Goal: Information Seeking & Learning: Check status

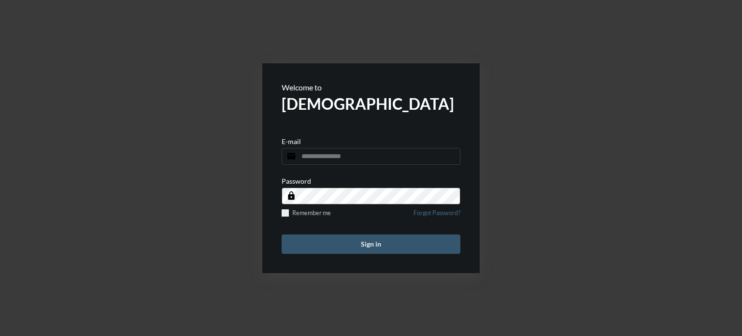
type input "**********"
click at [374, 244] on button "Sign in" at bounding box center [371, 243] width 179 height 19
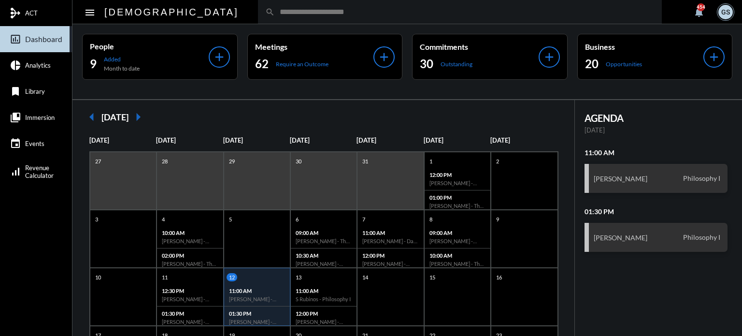
click at [288, 12] on input "text" at bounding box center [465, 12] width 380 height 8
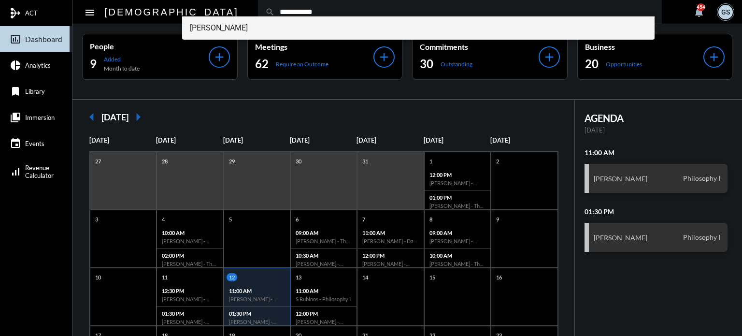
type input "**********"
click at [243, 34] on span "[PERSON_NAME]" at bounding box center [418, 27] width 457 height 23
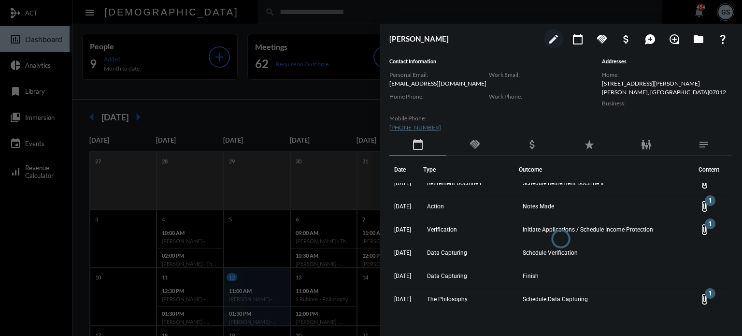
scroll to position [545, 0]
click at [349, 29] on div at bounding box center [371, 168] width 742 height 336
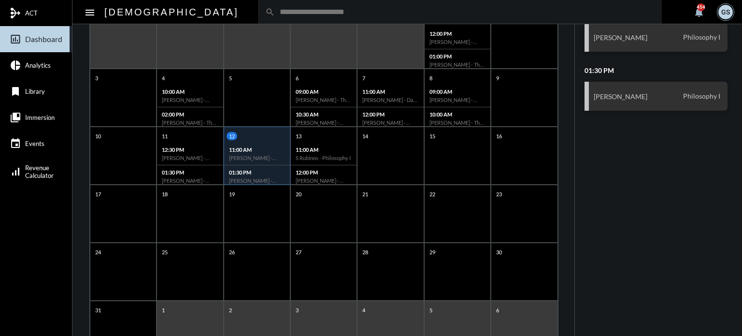
scroll to position [88, 0]
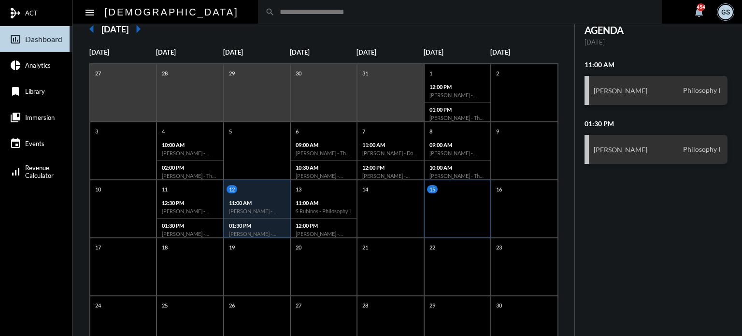
click at [434, 194] on div "15" at bounding box center [457, 209] width 67 height 58
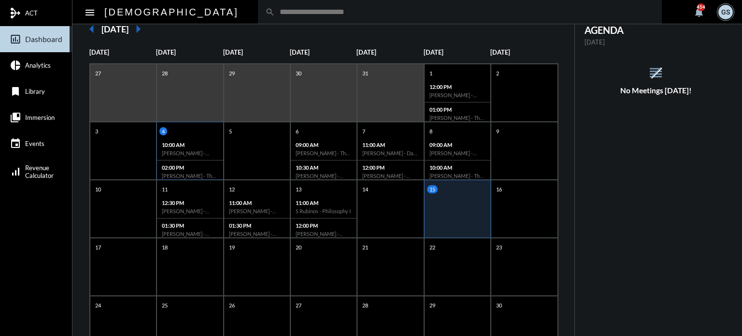
click at [163, 127] on p "4" at bounding box center [163, 131] width 8 height 8
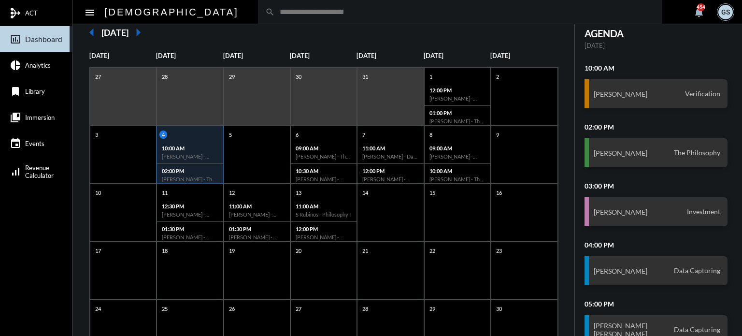
scroll to position [100, 0]
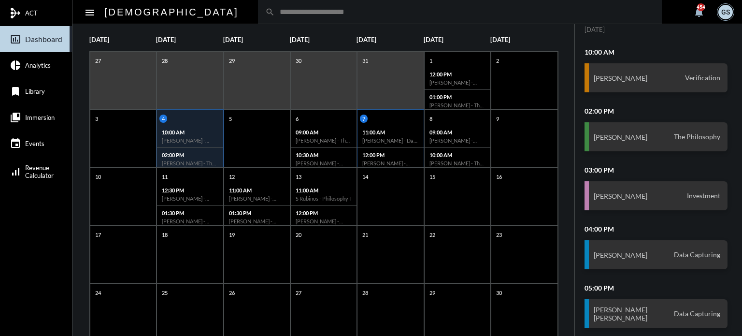
click at [360, 114] on div "7" at bounding box center [391, 118] width 63 height 8
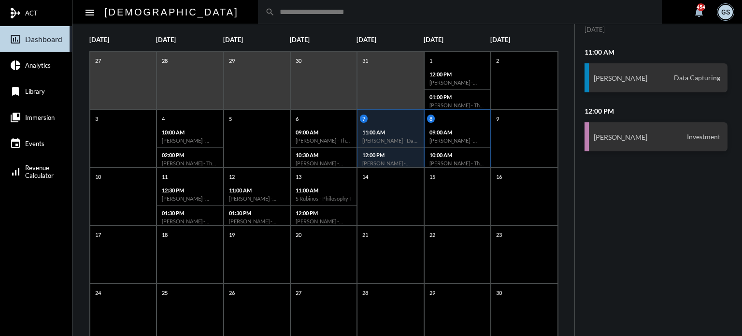
click at [427, 114] on p "8" at bounding box center [431, 118] width 8 height 8
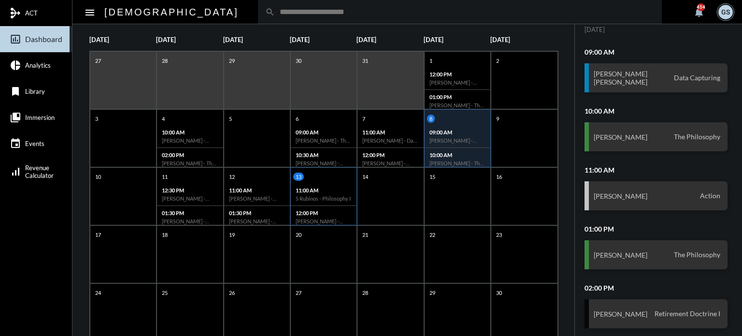
click at [294, 173] on p "13" at bounding box center [298, 176] width 11 height 8
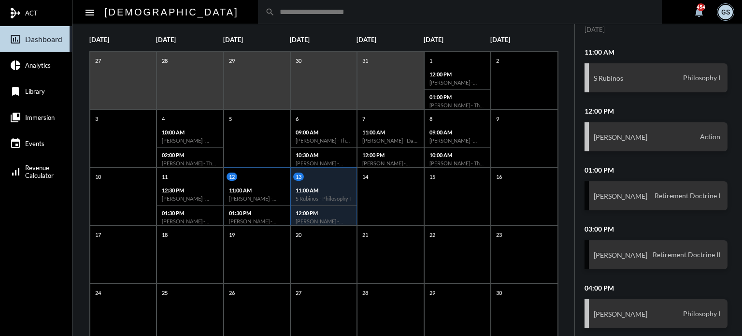
click at [231, 173] on p "12" at bounding box center [232, 176] width 11 height 8
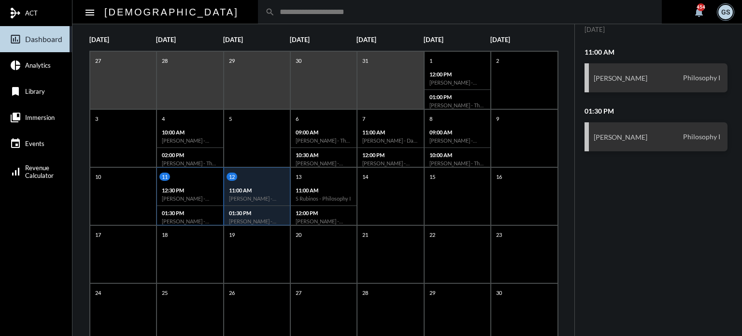
click at [161, 175] on p "11" at bounding box center [164, 176] width 11 height 8
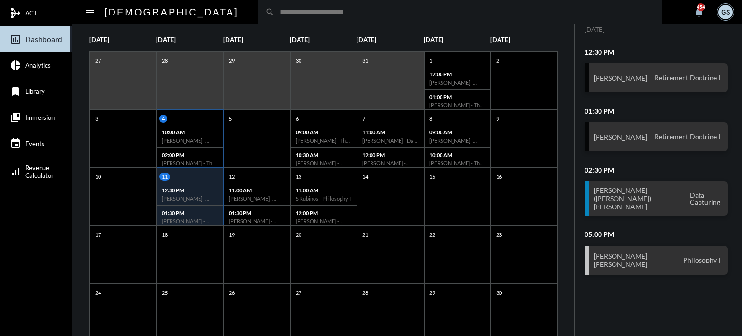
click at [166, 114] on div "4" at bounding box center [190, 118] width 63 height 8
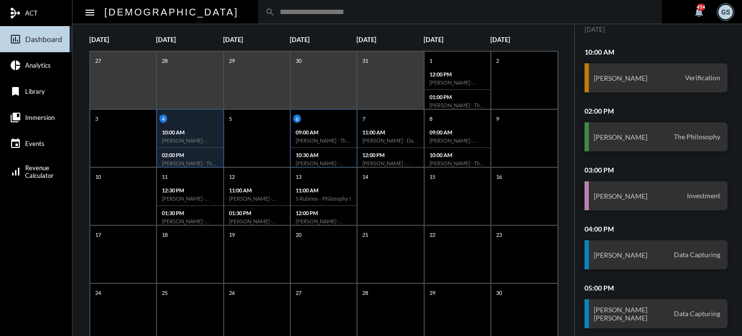
click at [297, 119] on p "6" at bounding box center [297, 118] width 8 height 8
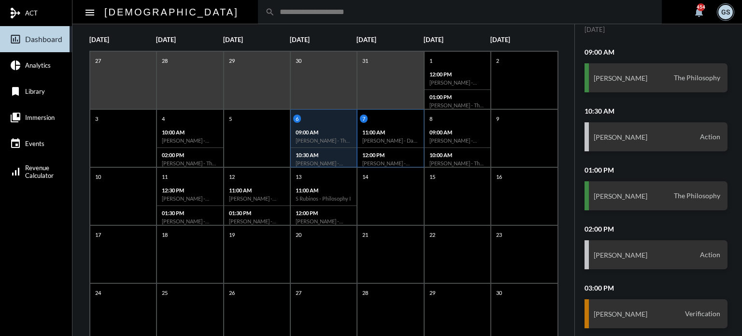
click at [362, 115] on p "7" at bounding box center [364, 118] width 8 height 8
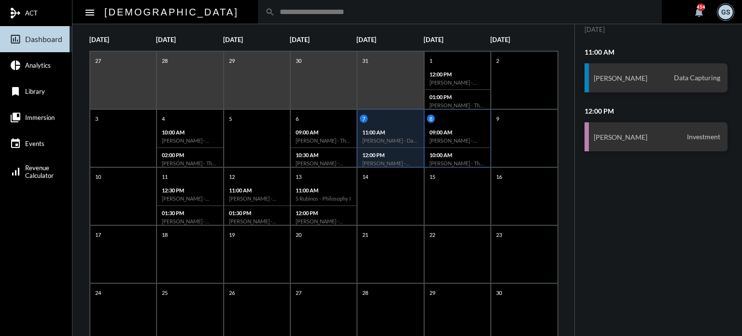
click at [429, 117] on p "8" at bounding box center [431, 118] width 8 height 8
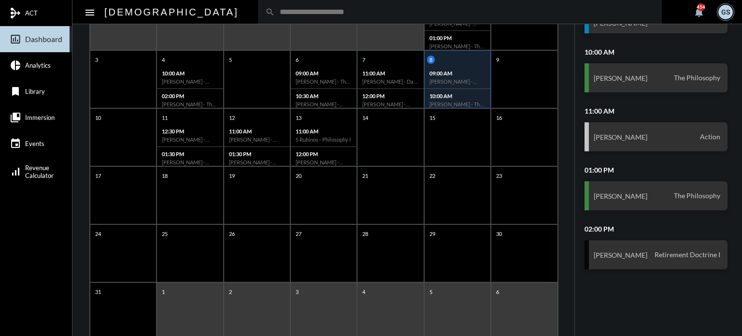
scroll to position [162, 0]
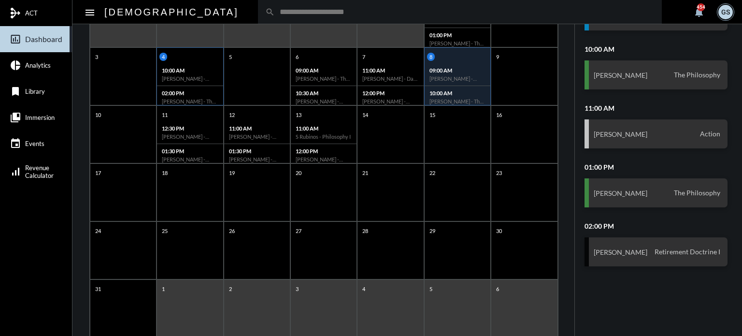
click at [163, 53] on p "4" at bounding box center [163, 57] width 8 height 8
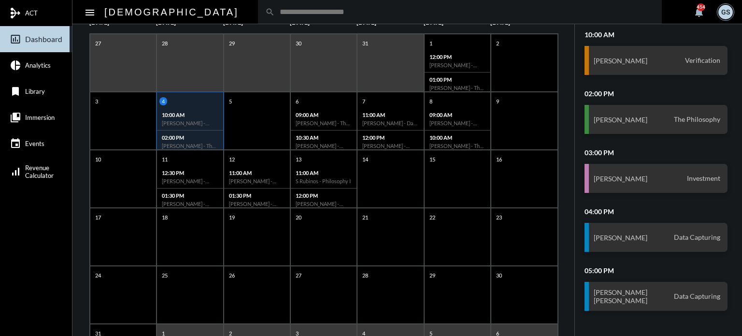
scroll to position [115, 0]
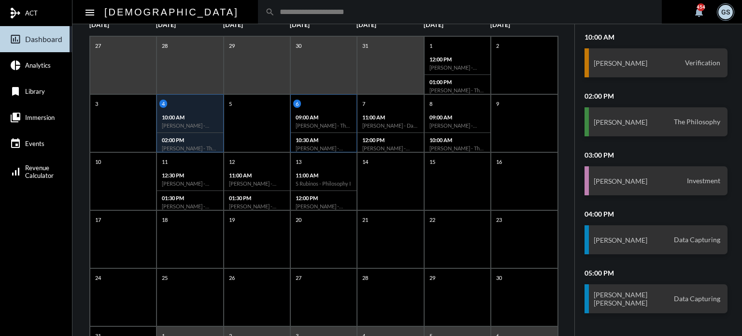
click at [296, 100] on p "6" at bounding box center [297, 103] width 8 height 8
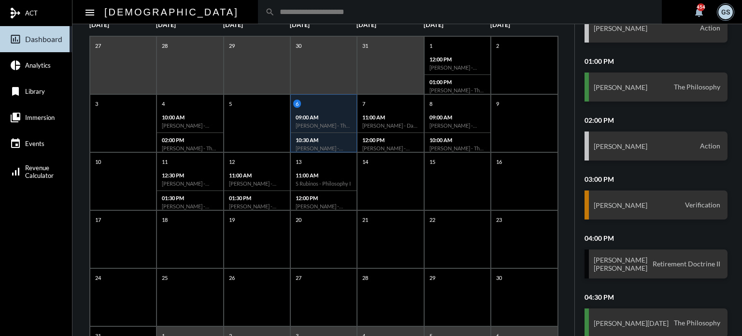
scroll to position [186, 0]
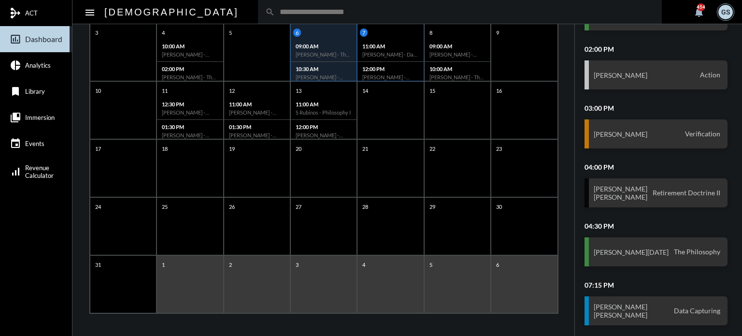
click at [360, 31] on p "7" at bounding box center [364, 32] width 8 height 8
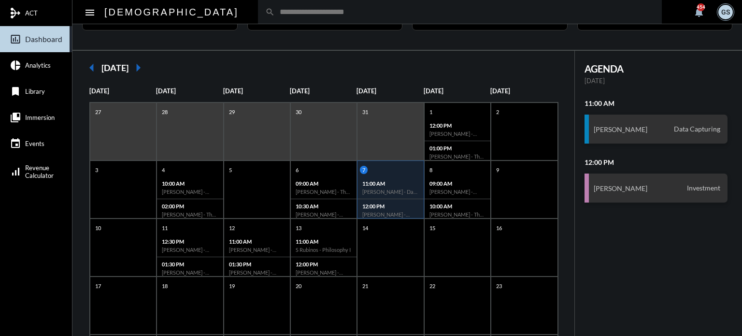
scroll to position [49, 0]
click at [429, 166] on p "8" at bounding box center [431, 170] width 8 height 8
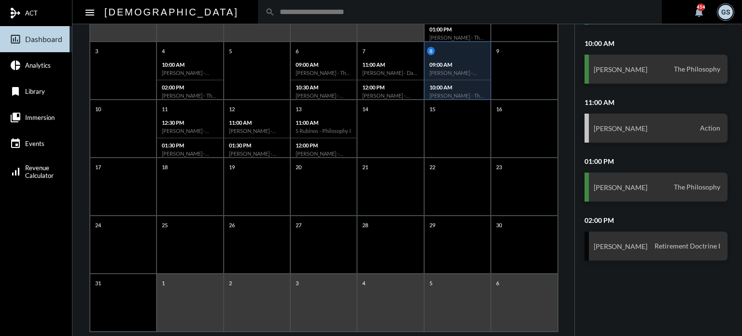
scroll to position [169, 0]
click at [165, 105] on p "11" at bounding box center [164, 108] width 11 height 8
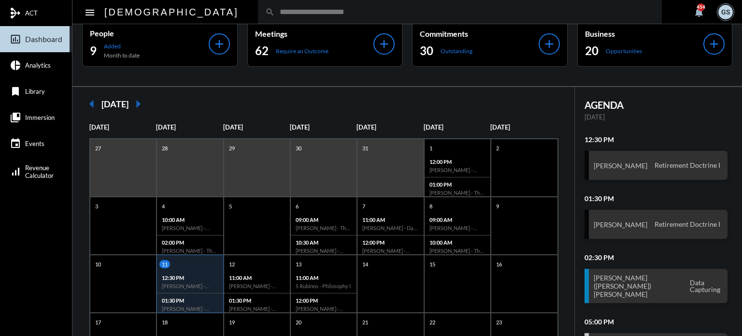
scroll to position [9, 0]
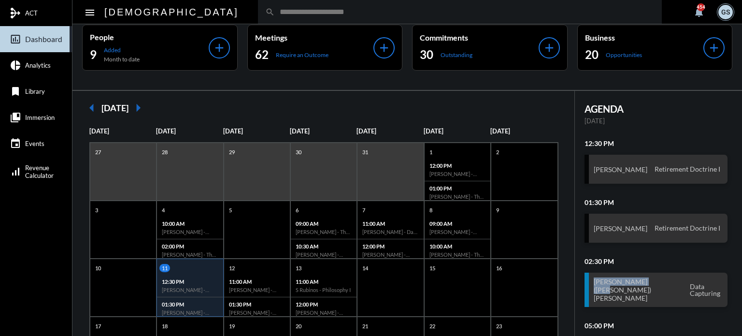
drag, startPoint x: 646, startPoint y: 292, endPoint x: 639, endPoint y: 254, distance: 38.7
click at [639, 254] on div "AGENDA [DATE] 12:30 PM [PERSON_NAME] Retirement Doctrine I 01:30 PM [PERSON_NAM…" at bounding box center [656, 241] width 163 height 276
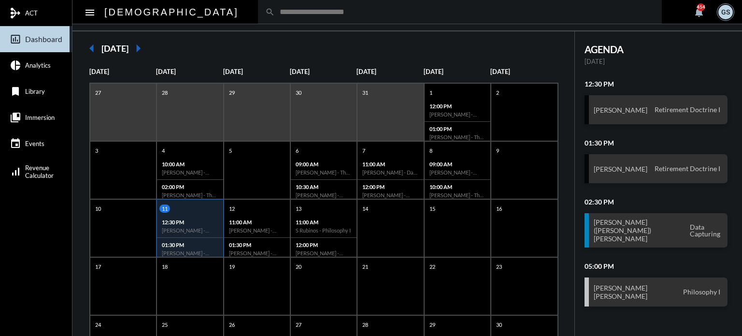
scroll to position [69, 0]
click at [232, 204] on p "12" at bounding box center [232, 208] width 11 height 8
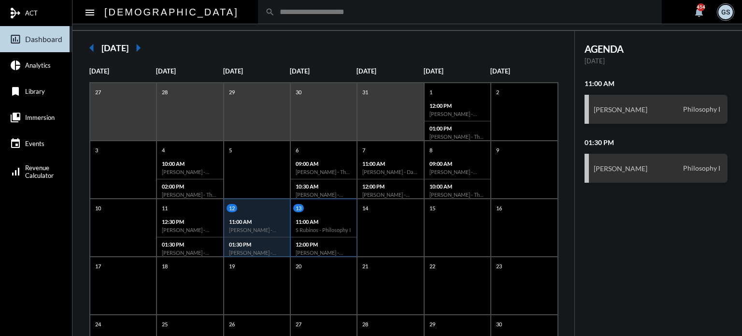
click at [298, 204] on p "13" at bounding box center [298, 208] width 11 height 8
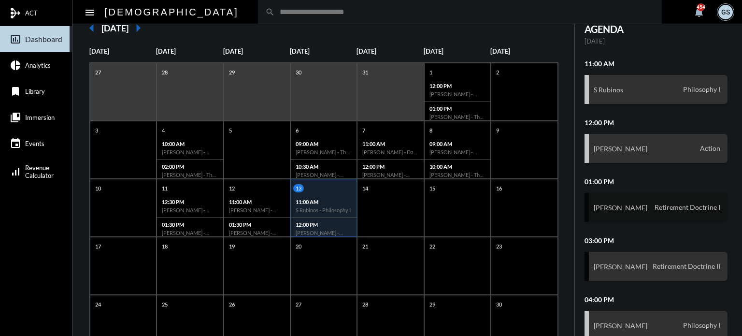
scroll to position [110, 0]
